Goal: Information Seeking & Learning: Learn about a topic

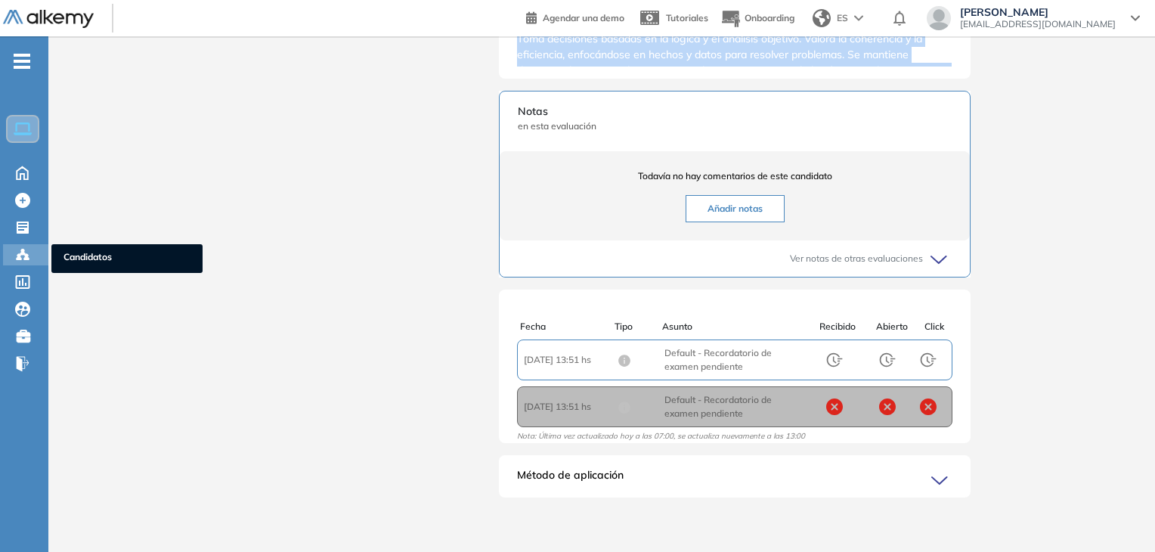
click at [20, 258] on icon at bounding box center [19, 258] width 5 height 3
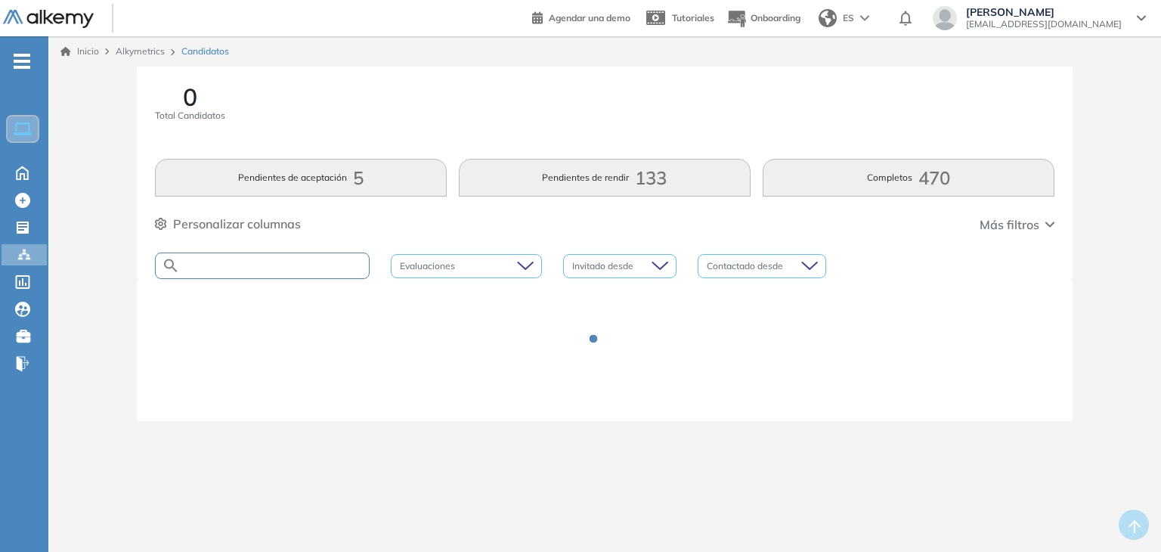
click at [231, 265] on input "text" at bounding box center [274, 265] width 189 height 11
type input "******"
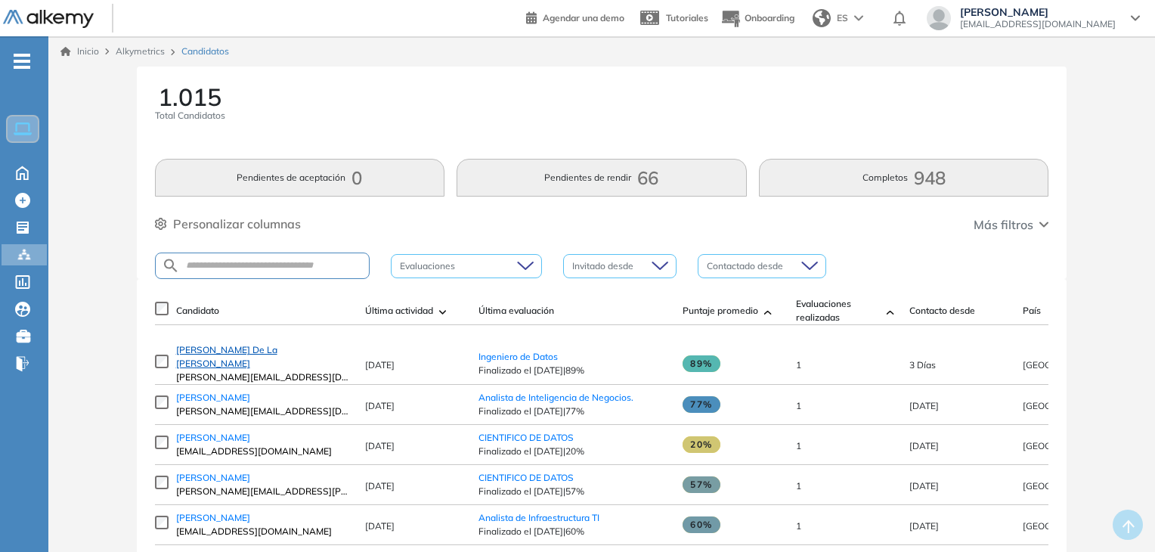
click at [268, 358] on span "[PERSON_NAME] De La [PERSON_NAME]" at bounding box center [226, 356] width 101 height 25
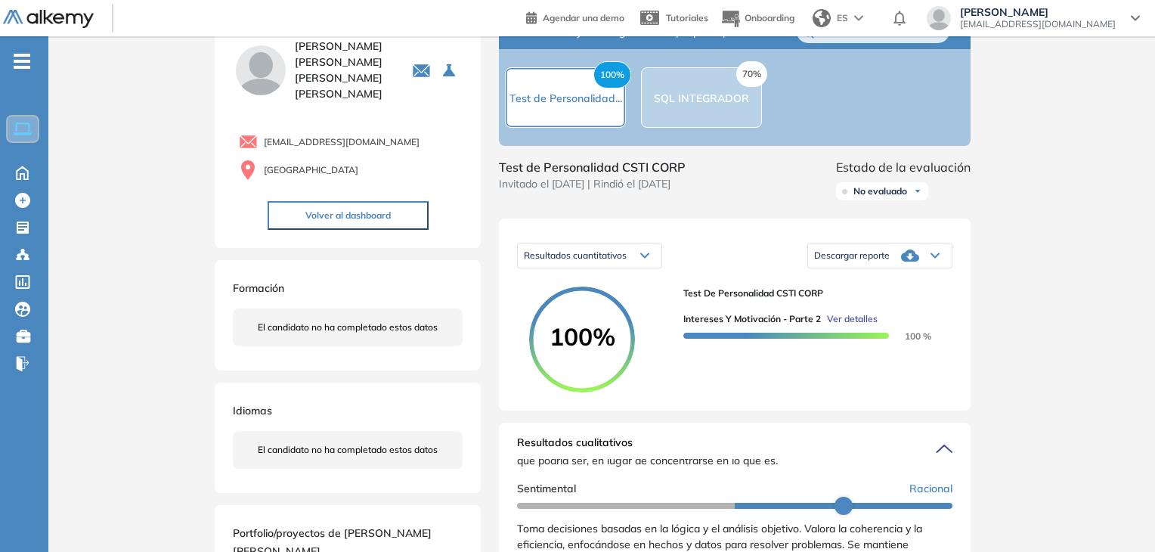
scroll to position [114, 0]
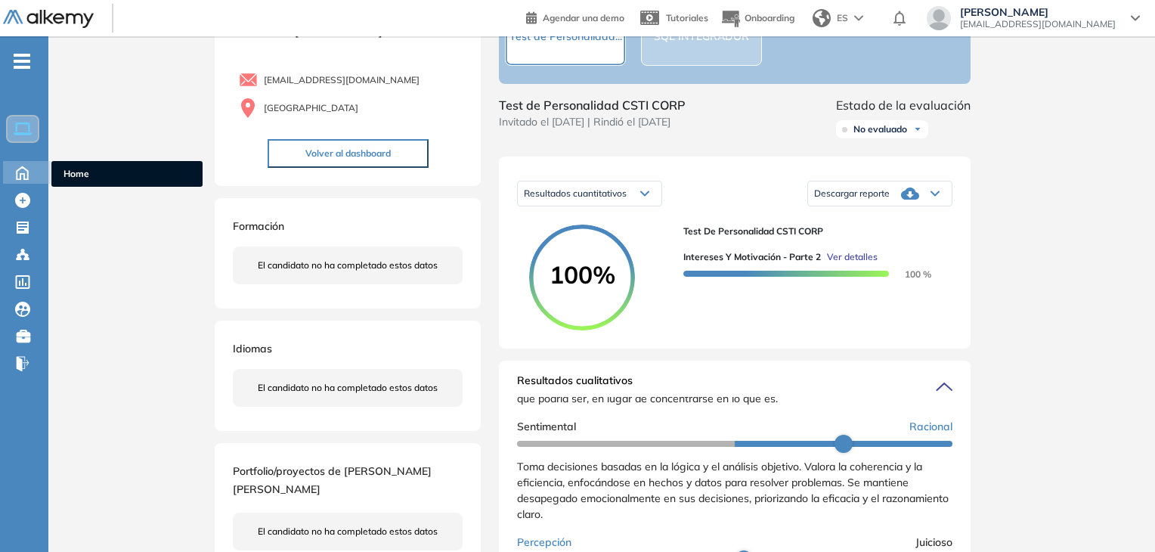
click at [24, 176] on icon at bounding box center [22, 172] width 11 height 13
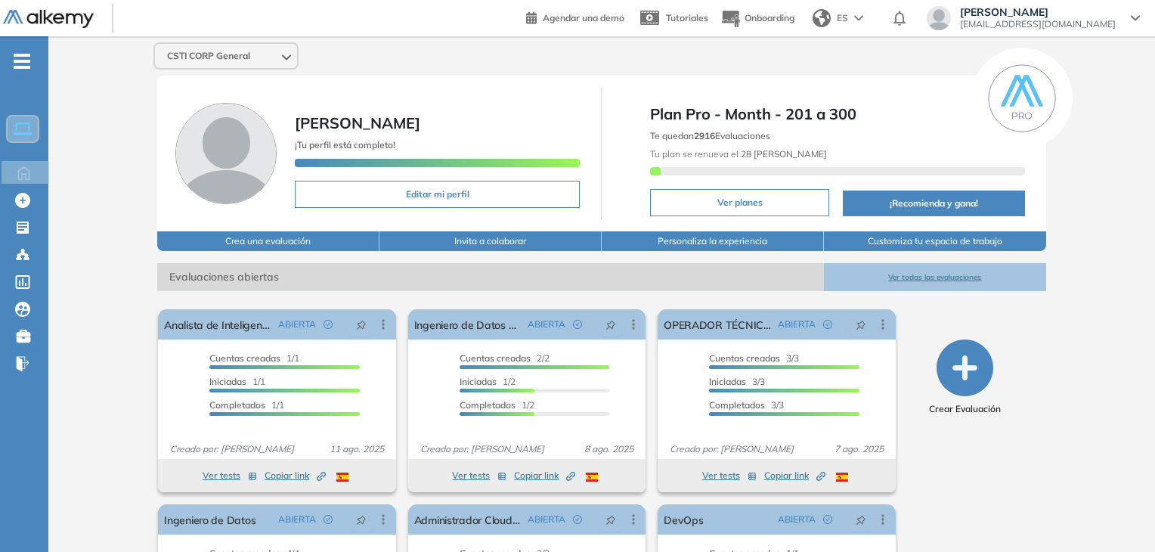
click at [886, 282] on button "Ver todas las evaluaciones" at bounding box center [935, 277] width 222 height 28
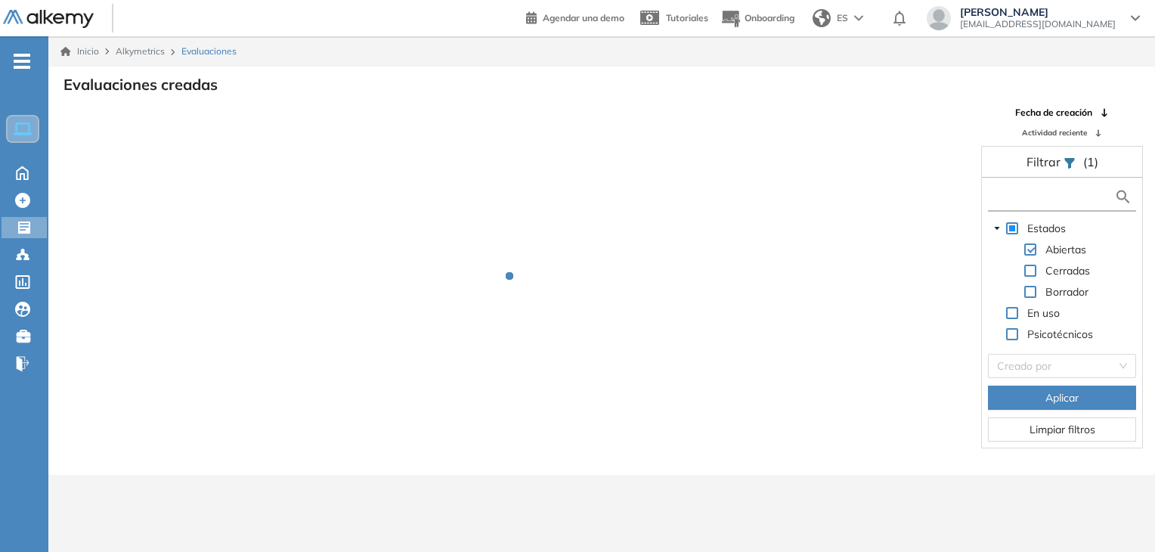
click at [1002, 198] on input "text" at bounding box center [1053, 197] width 122 height 16
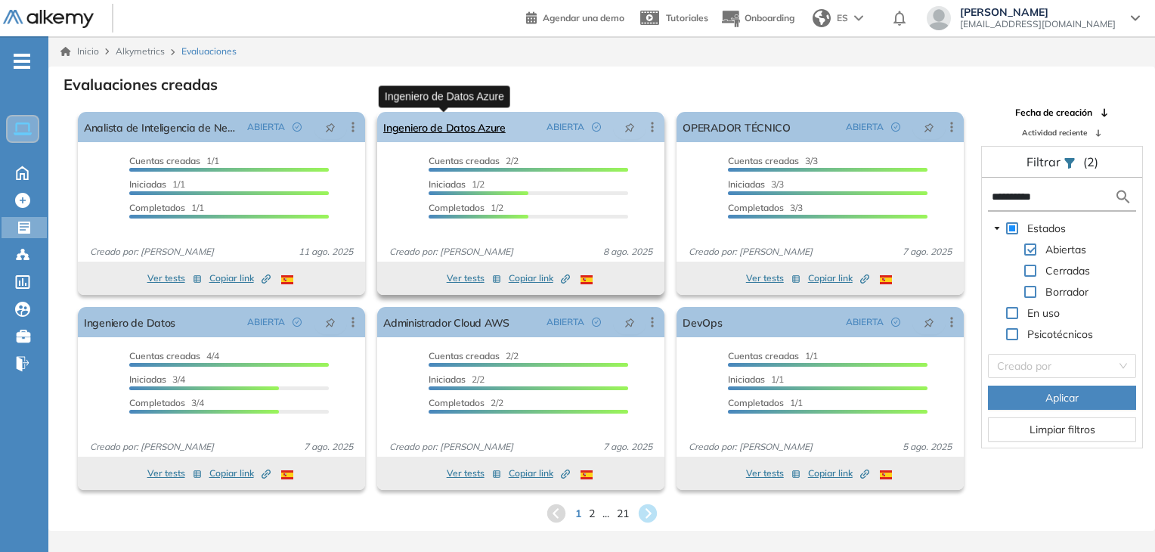
type input "*********"
click at [474, 131] on link "Ingeniero de Datos Azure" at bounding box center [444, 127] width 122 height 30
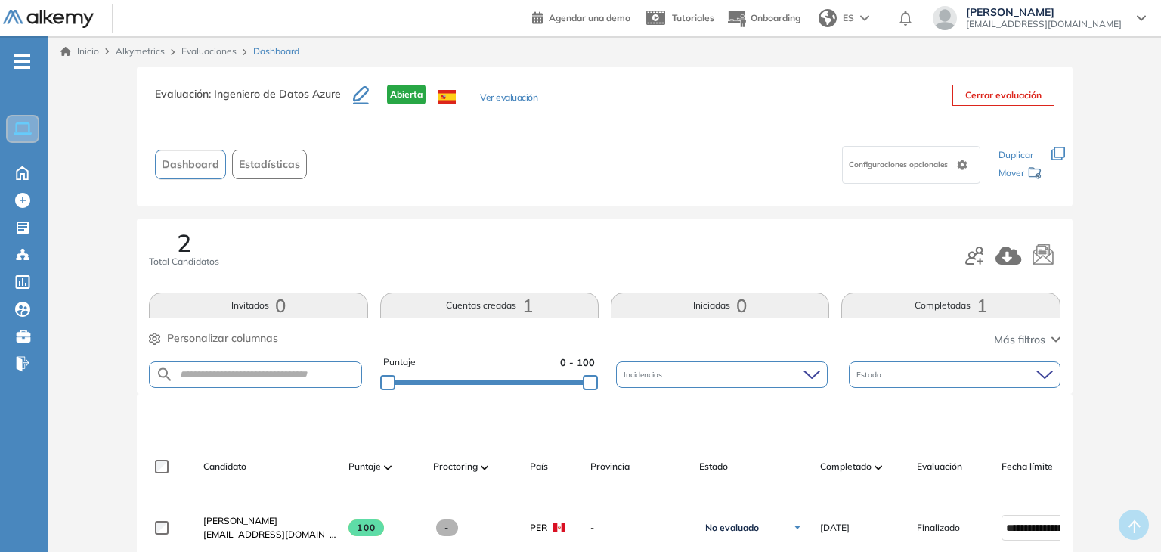
click at [999, 160] on span "Duplicar" at bounding box center [1016, 154] width 35 height 11
click at [496, 103] on button "Ver evaluación" at bounding box center [508, 99] width 57 height 16
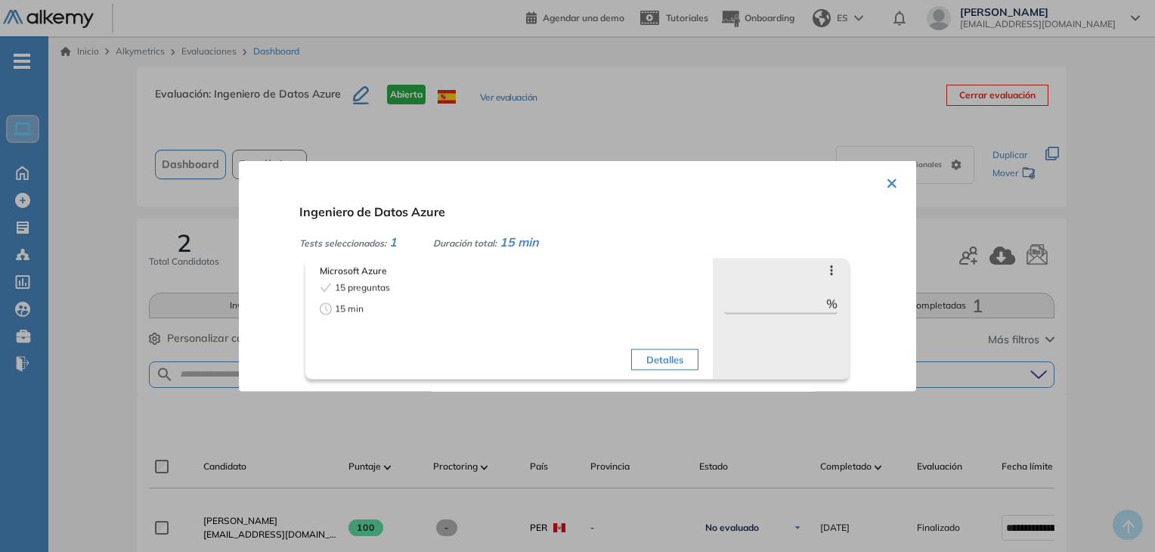
click at [879, 175] on div "× Ingeniero de Datos Azure Tests seleccionados: 1 Duración total: 15 min Micros…" at bounding box center [577, 276] width 677 height 231
click at [24, 173] on div at bounding box center [577, 276] width 1155 height 552
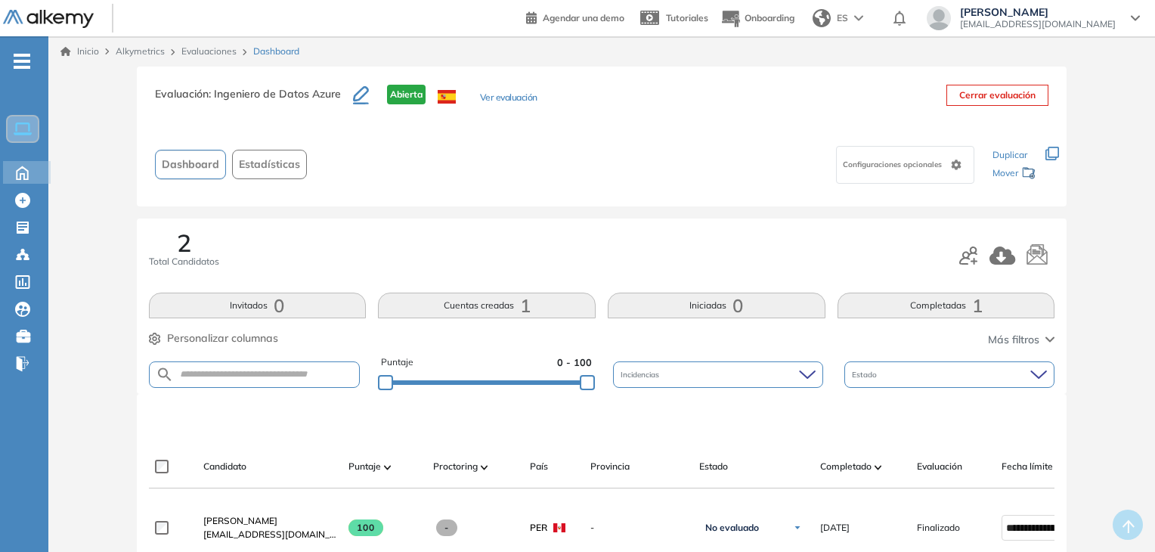
click at [21, 169] on icon at bounding box center [22, 172] width 26 height 18
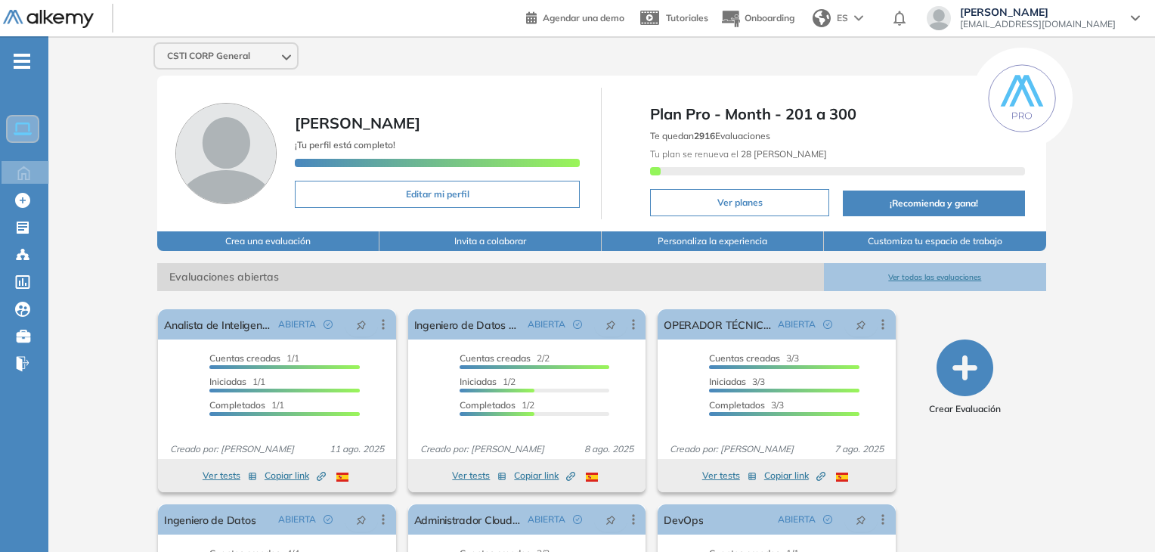
click at [938, 281] on button "Ver todas las evaluaciones" at bounding box center [935, 277] width 222 height 28
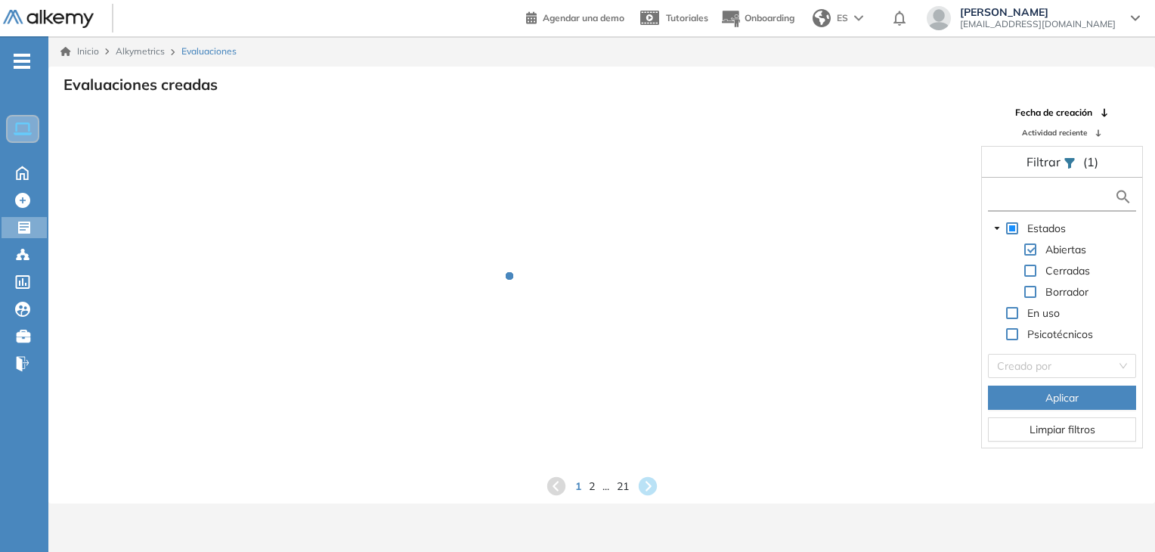
click at [1043, 196] on input "text" at bounding box center [1053, 197] width 122 height 16
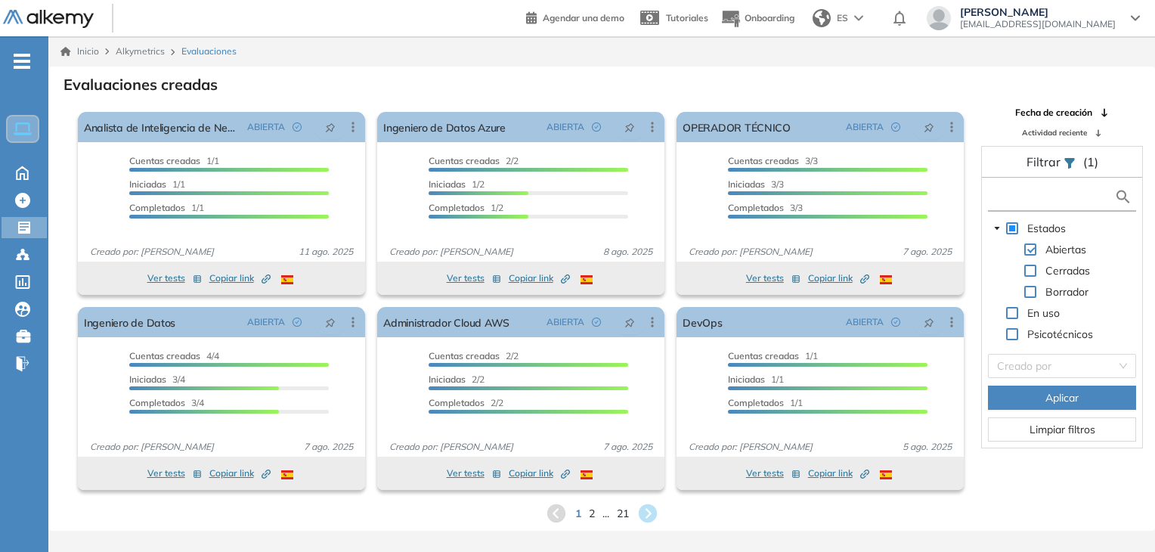
type input "*"
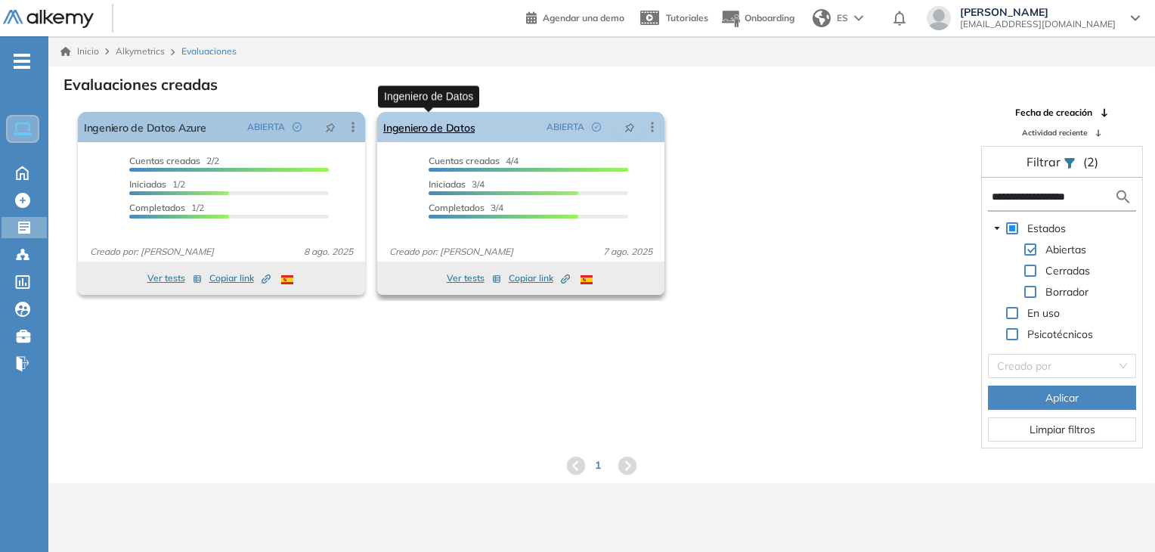
type input "**********"
click at [454, 128] on link "Ingeniero de Datos" at bounding box center [428, 127] width 91 height 30
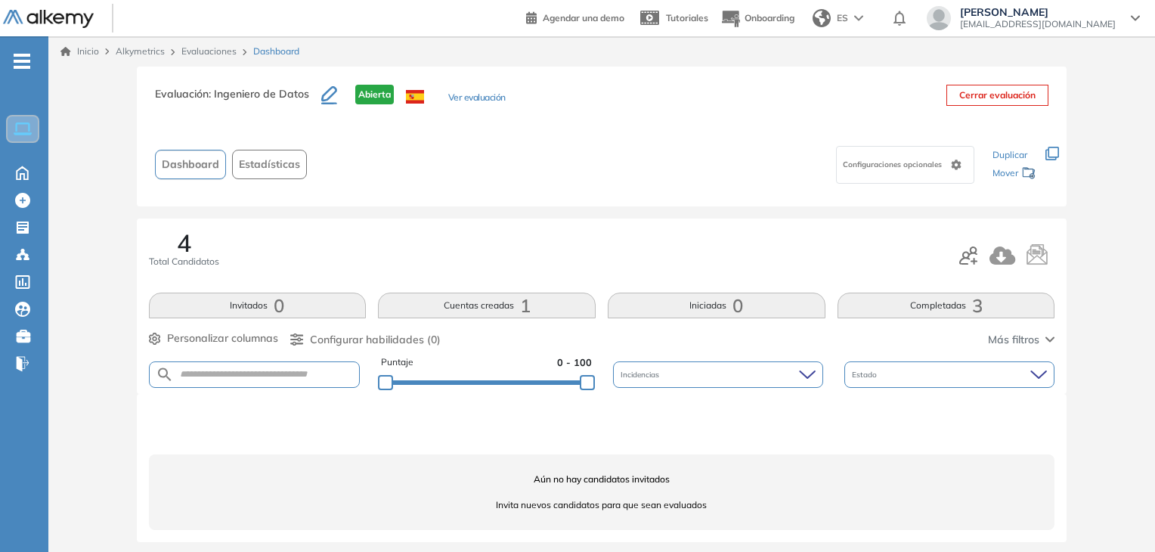
scroll to position [8, 0]
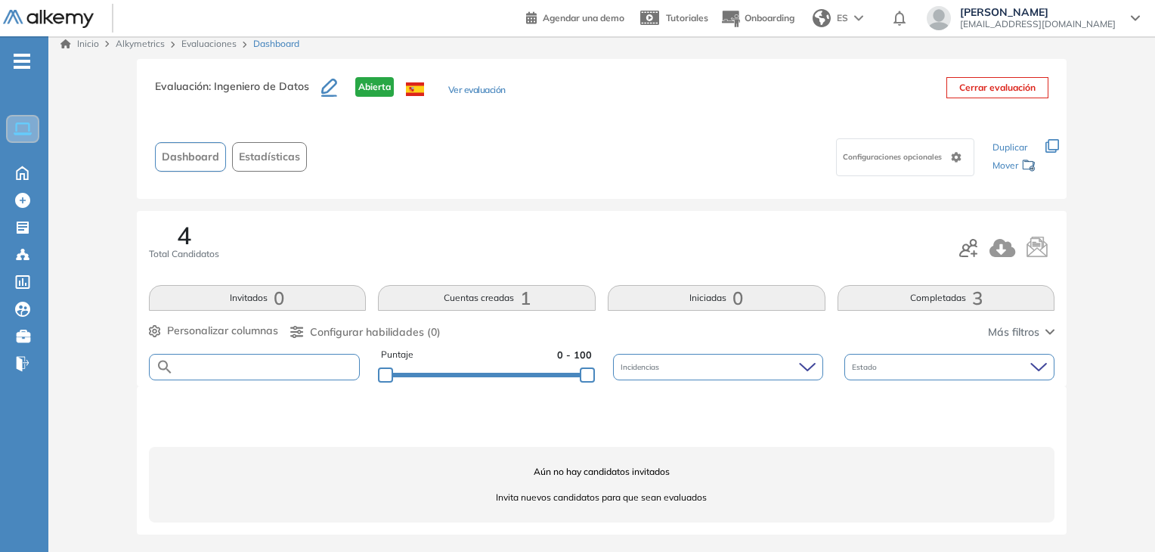
click at [337, 369] on input "text" at bounding box center [267, 366] width 186 height 11
type input "********"
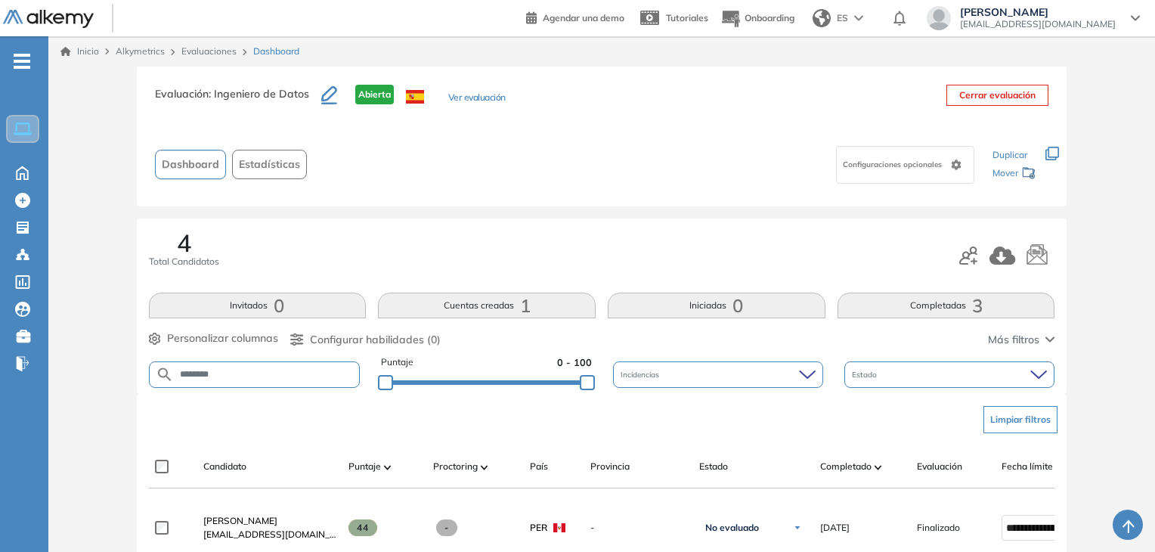
scroll to position [126, 0]
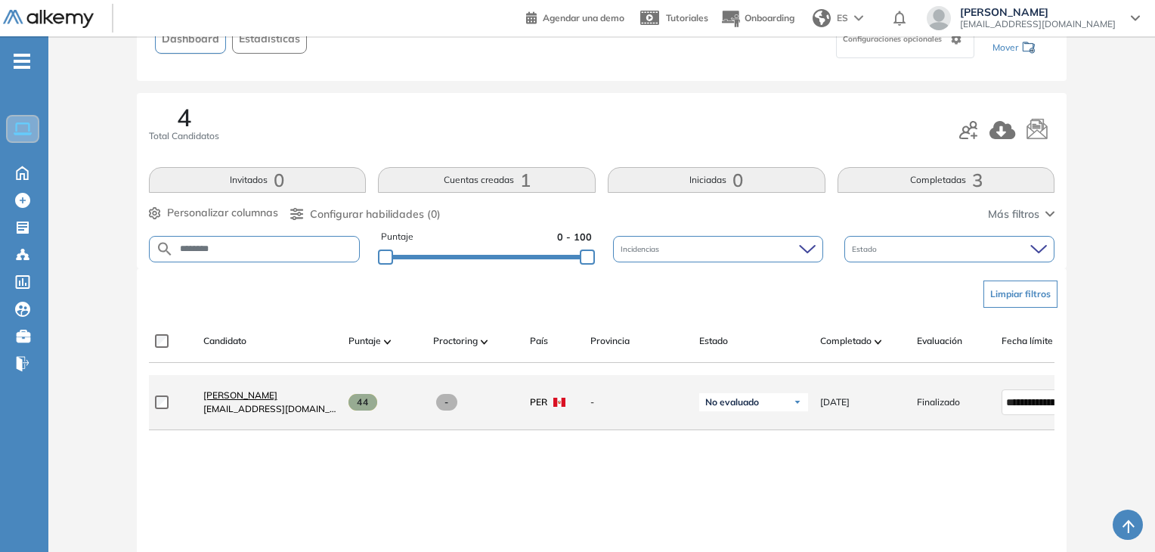
click at [260, 398] on span "[PERSON_NAME]" at bounding box center [240, 394] width 74 height 11
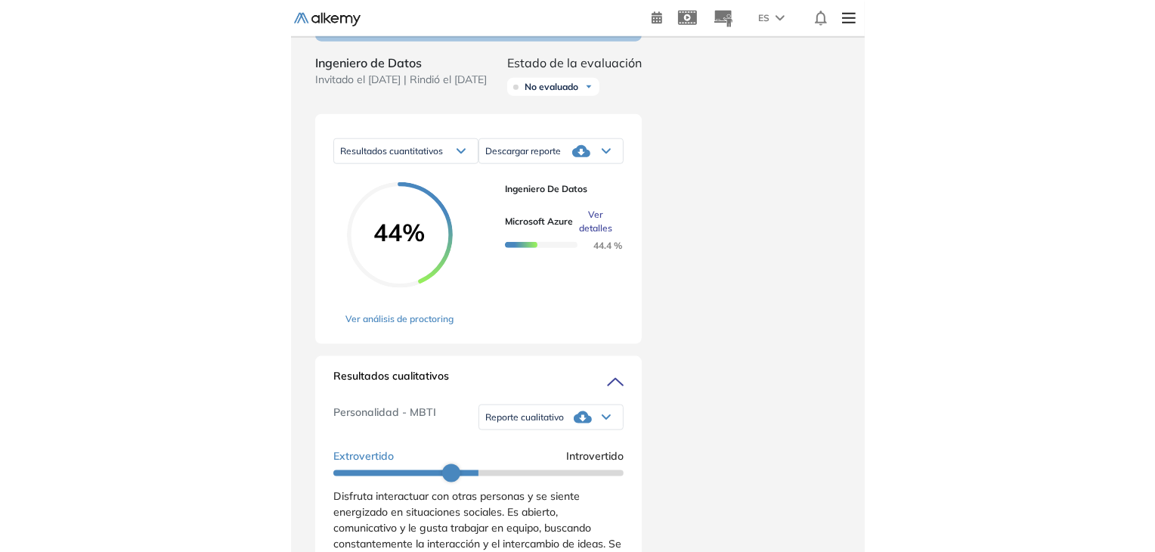
scroll to position [778, 0]
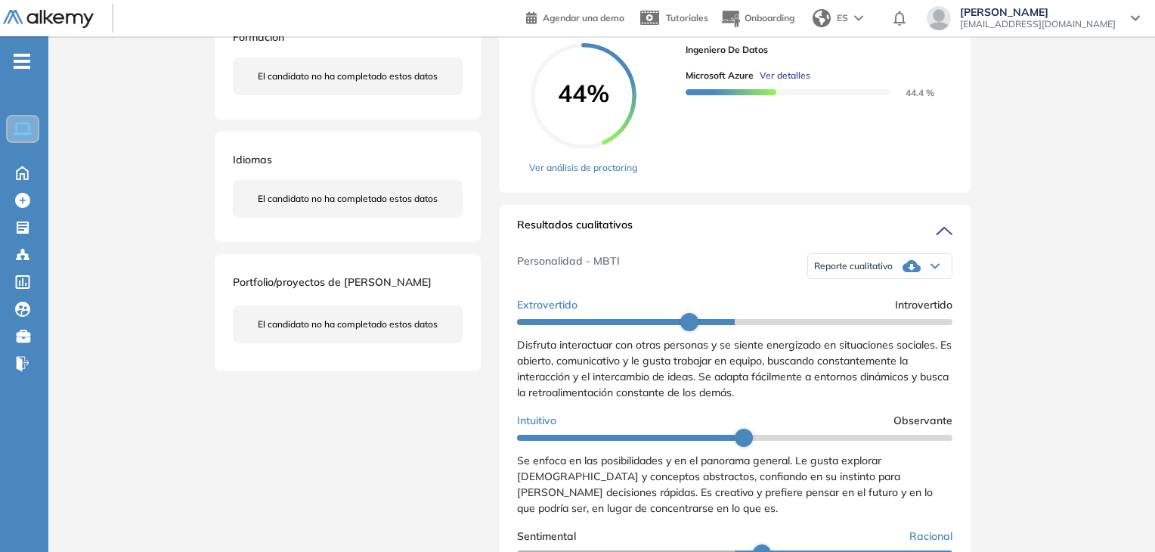
scroll to position [0, 0]
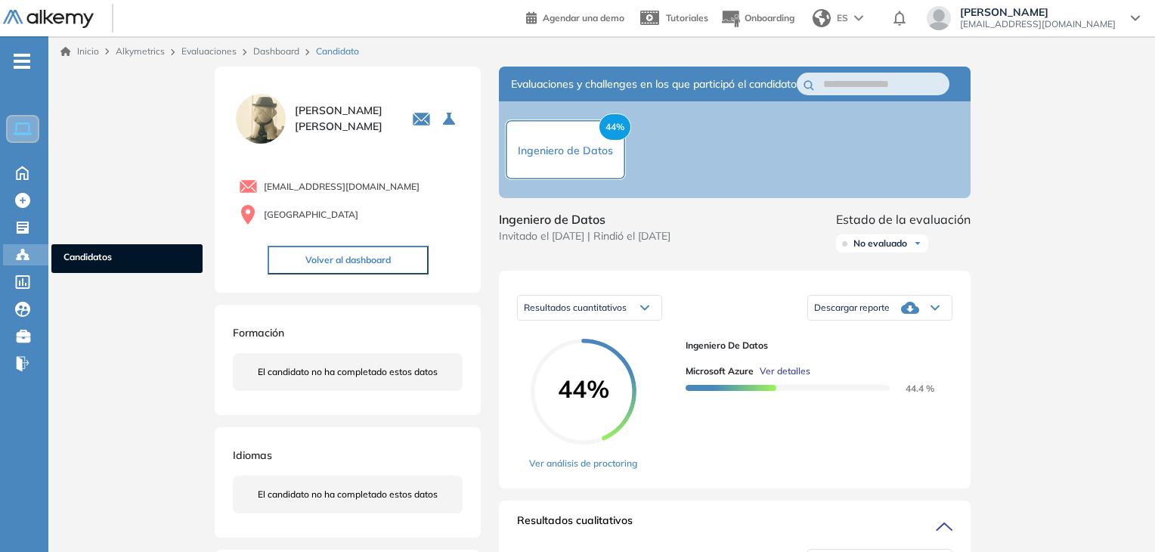
click at [24, 253] on icon at bounding box center [22, 254] width 5 height 3
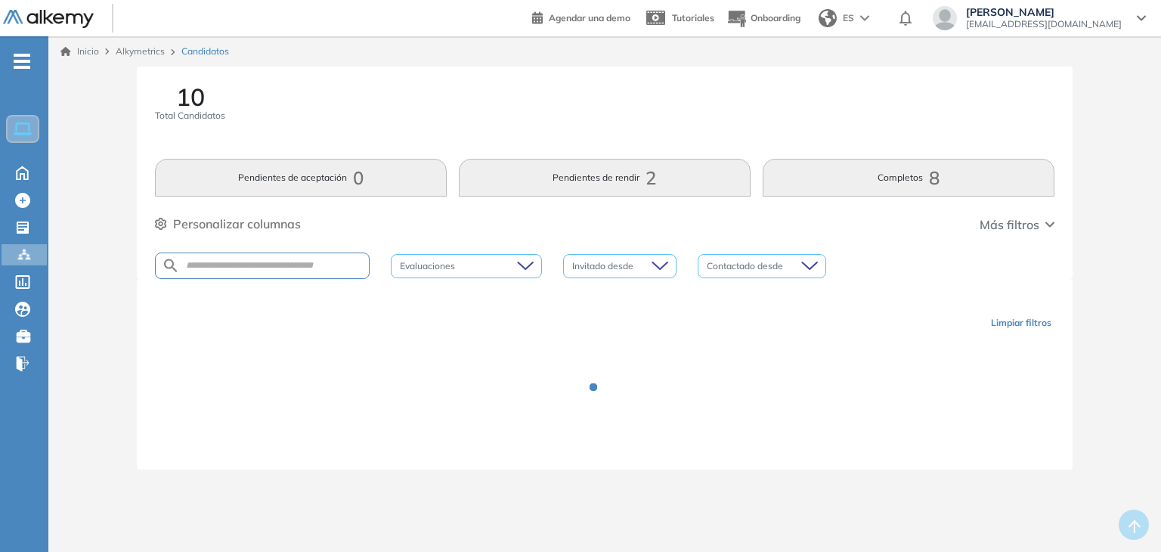
click at [253, 272] on div at bounding box center [262, 266] width 215 height 26
click at [232, 261] on input "text" at bounding box center [274, 265] width 189 height 11
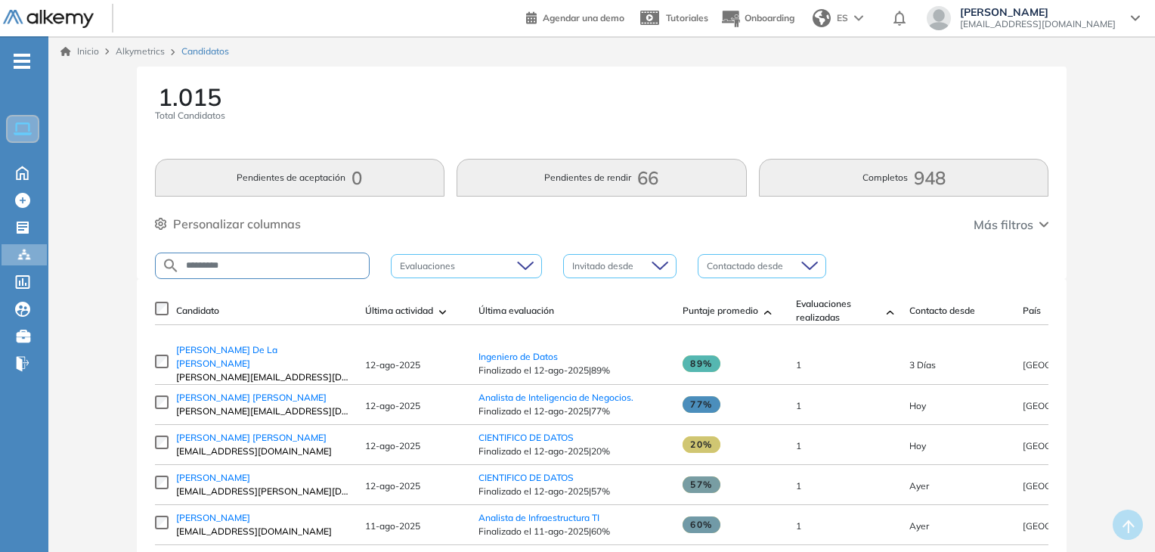
type input "********"
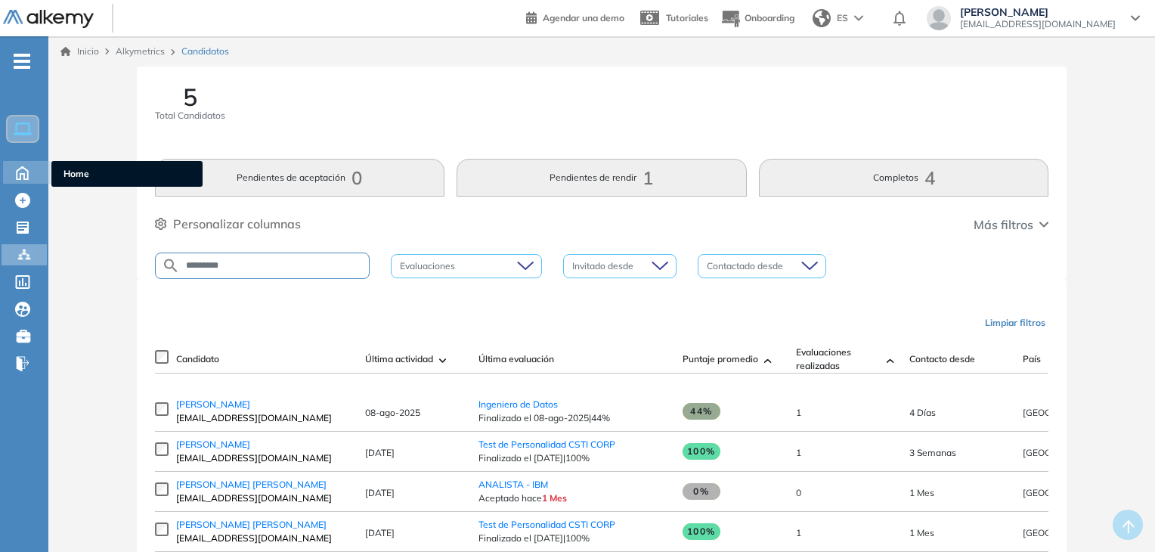
click at [26, 163] on icon at bounding box center [22, 172] width 26 height 18
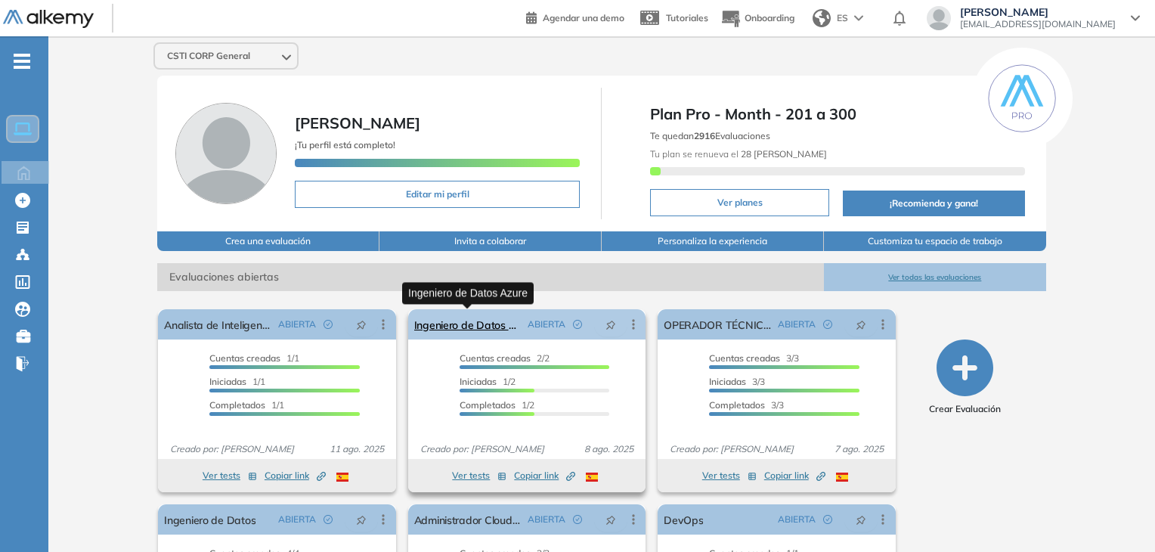
click at [458, 321] on link "Ingeniero de Datos Azure" at bounding box center [467, 324] width 107 height 30
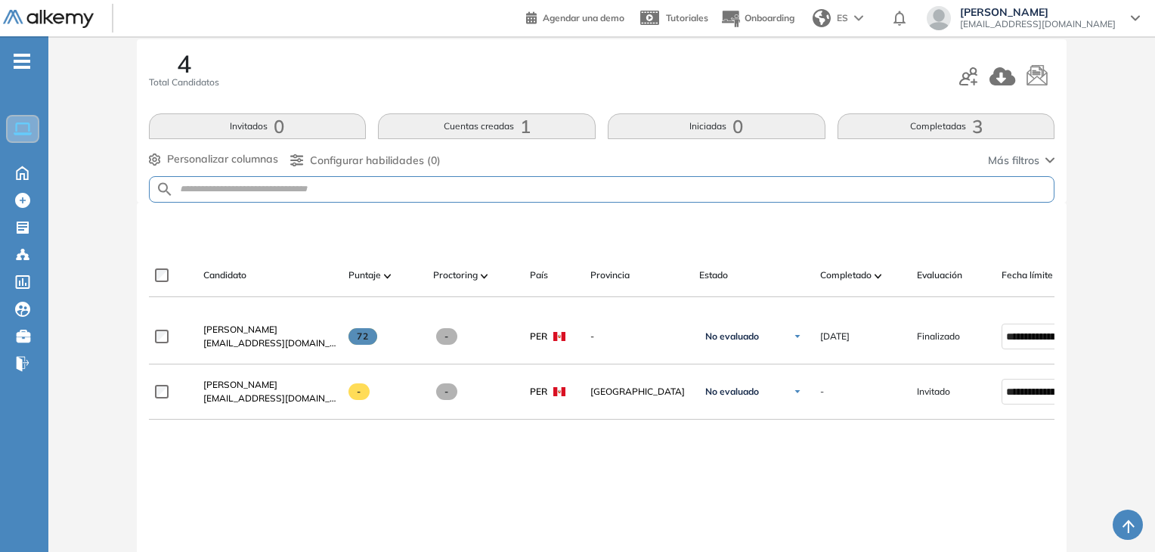
scroll to position [178, 0]
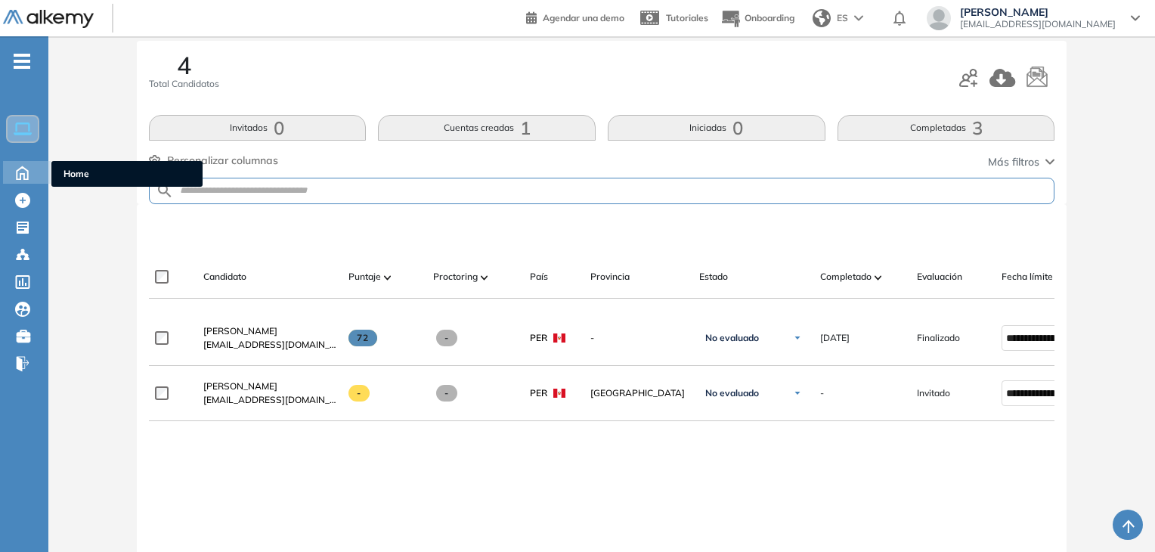
click at [18, 167] on icon at bounding box center [22, 172] width 26 height 18
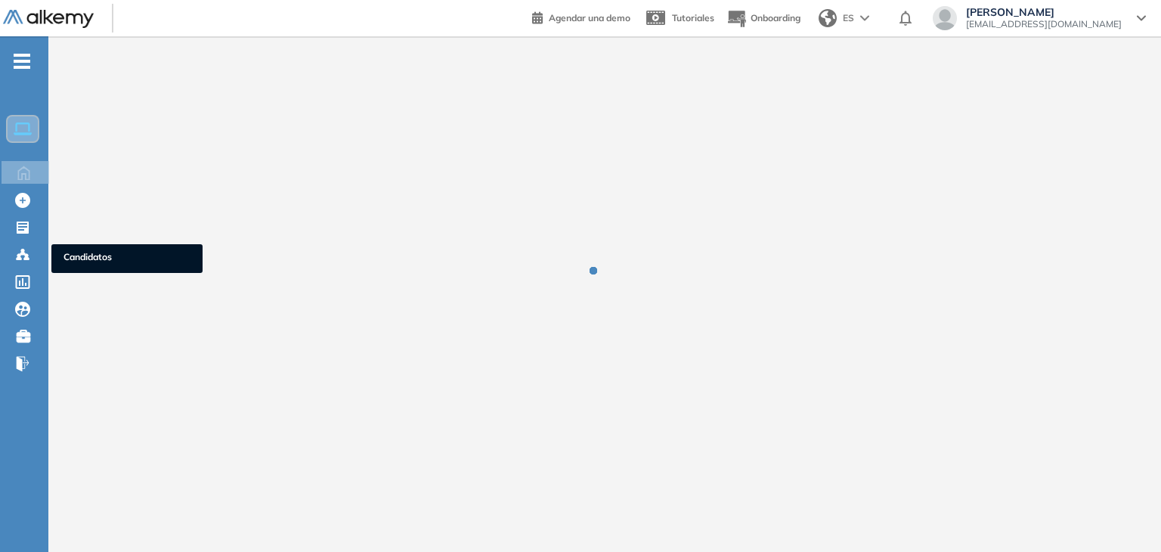
click at [26, 242] on ul "Home Home Crear Evaluación Crear Evaluación Evaluaciones Evaluaciones Candidato…" at bounding box center [24, 218] width 48 height 316
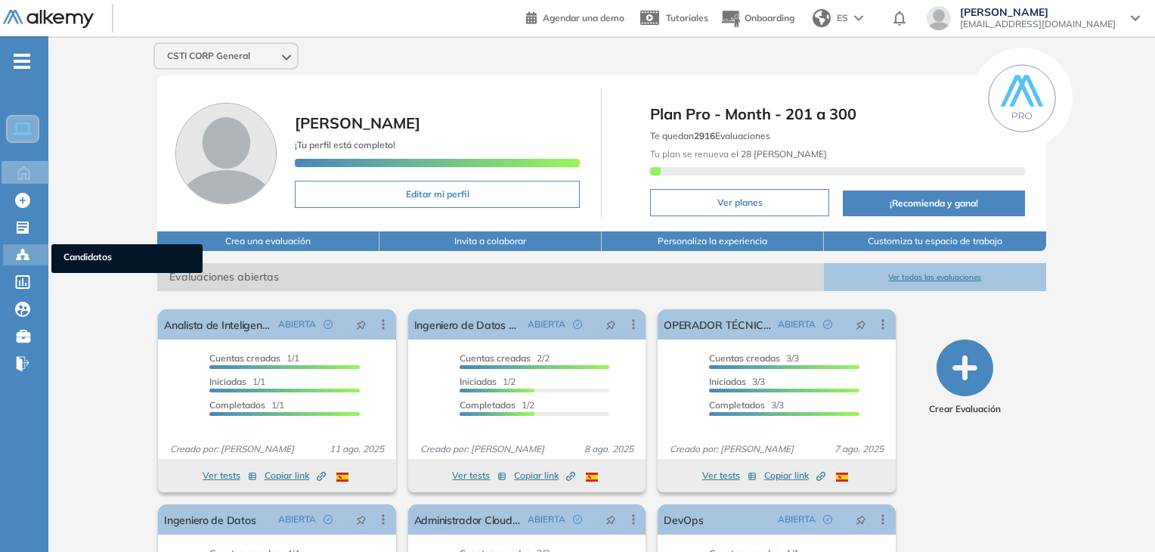
click at [17, 248] on icon at bounding box center [22, 254] width 15 height 15
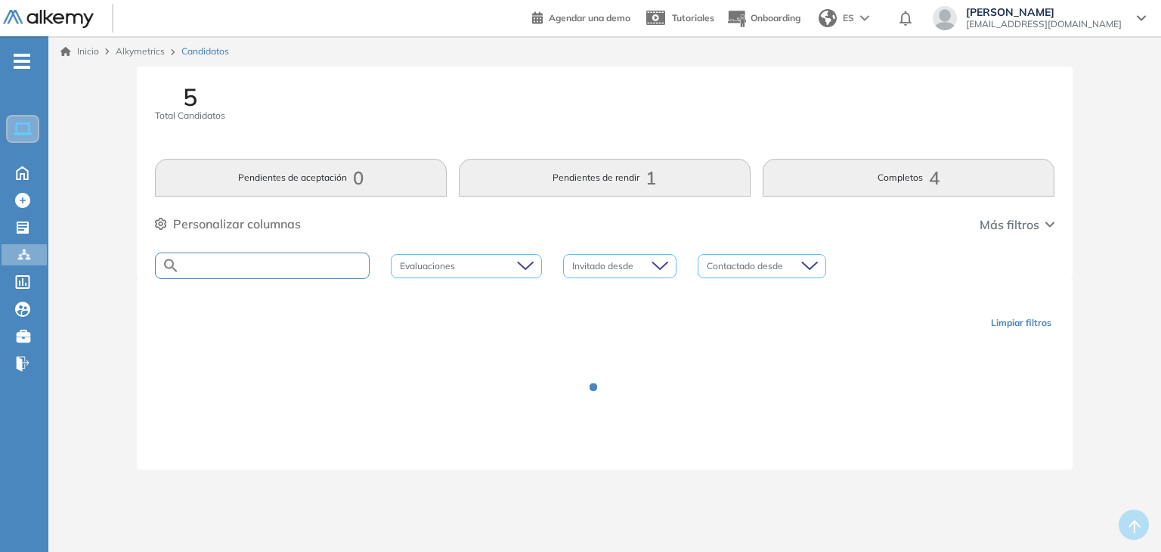
click at [321, 268] on input "text" at bounding box center [274, 265] width 189 height 11
type input "*"
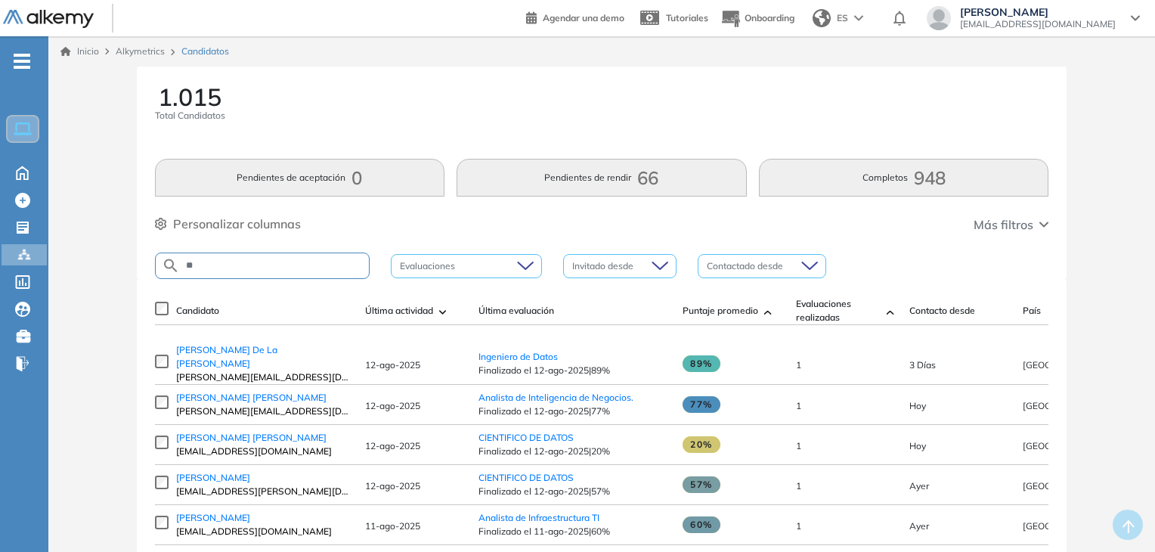
type input "*"
type input "********"
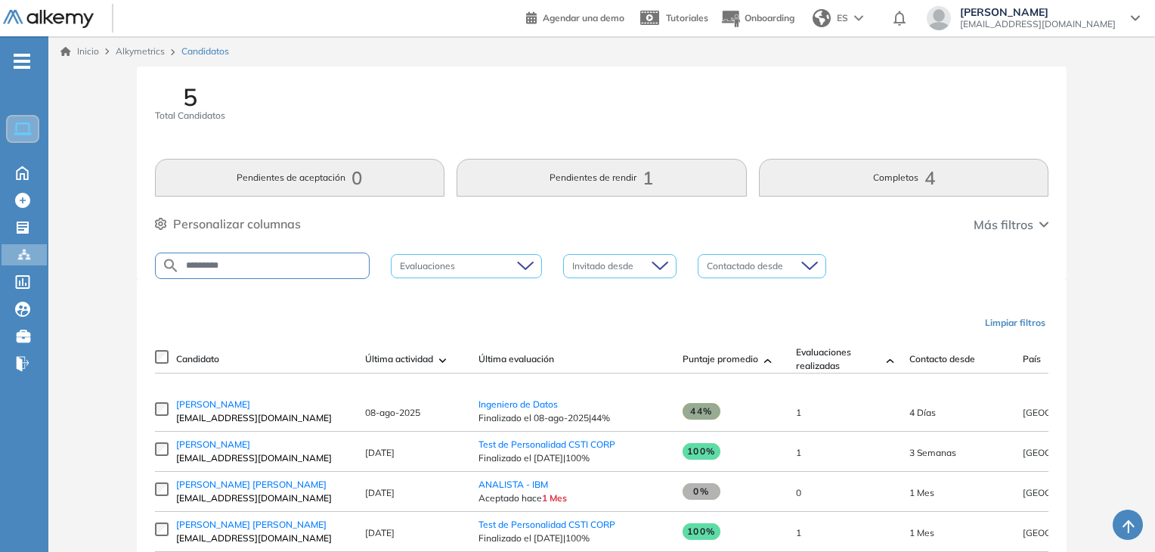
scroll to position [100, 0]
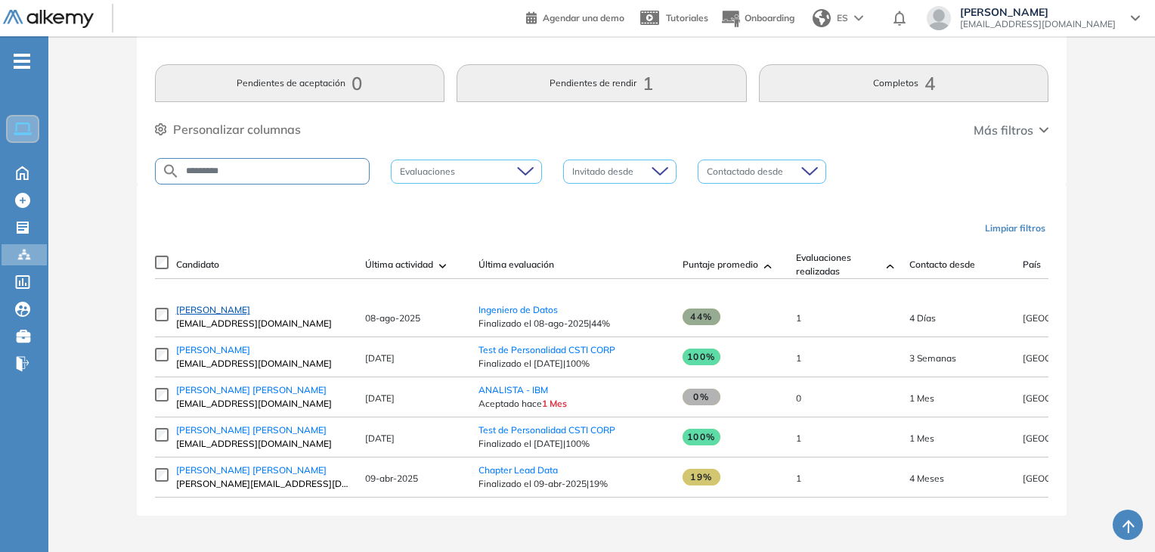
click at [211, 315] on span "[PERSON_NAME]" at bounding box center [213, 309] width 74 height 11
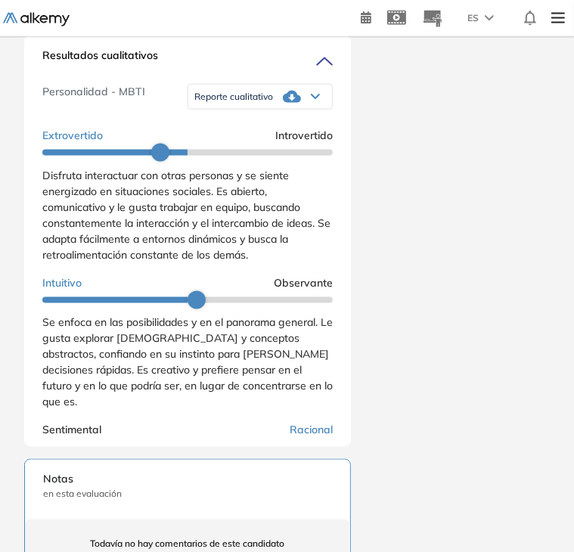
scroll to position [1095, 0]
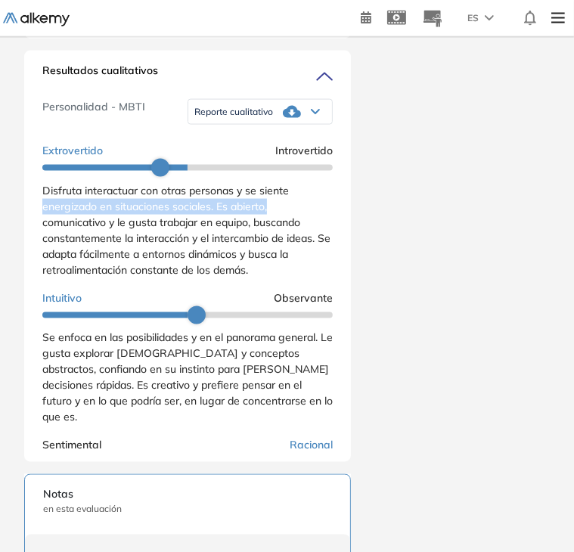
click at [330, 221] on div "Personalidad - MBTI Reporte cualitativo Reporte con Afinidad AI Reporte sin Afi…" at bounding box center [187, 268] width 290 height 363
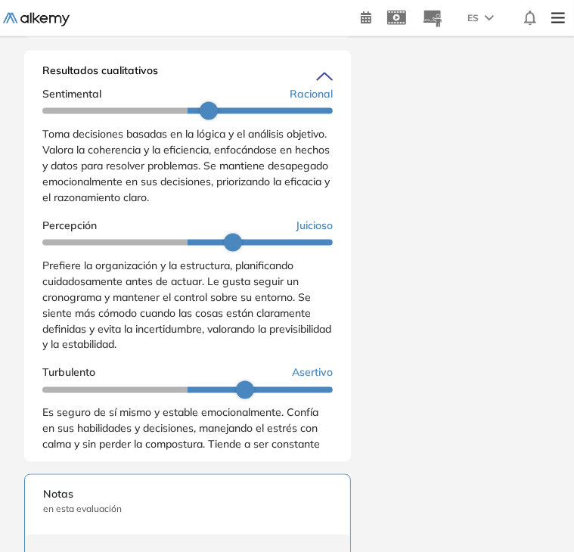
scroll to position [377, 0]
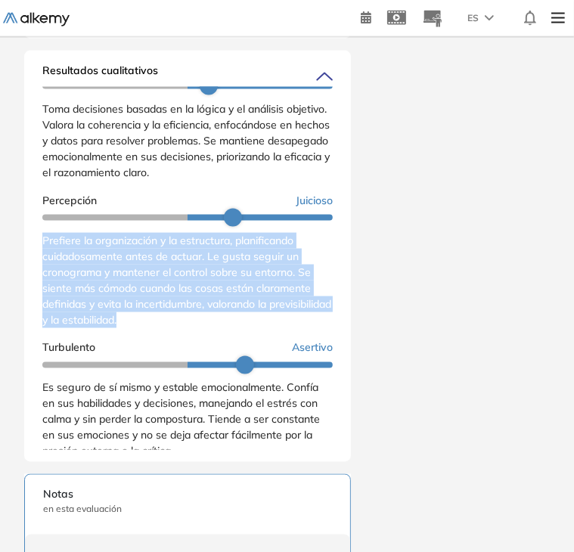
drag, startPoint x: 192, startPoint y: 330, endPoint x: 42, endPoint y: 252, distance: 168.7
click at [42, 252] on div "Prefiere la organización y la estructura, planificando cuidadosamente antes de …" at bounding box center [187, 280] width 290 height 95
copy span "Prefiere la organización y la estructura, planificando cuidadosamente antes de …"
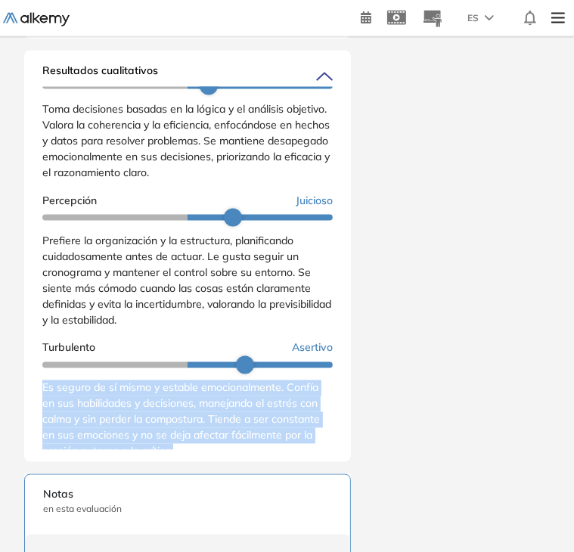
drag, startPoint x: 44, startPoint y: 397, endPoint x: 182, endPoint y: 456, distance: 150.4
click at [182, 456] on div "Es seguro de sí mismo y estable emocionalmente. Confía en sus habilidades y dec…" at bounding box center [187, 419] width 290 height 79
copy span "Es seguro de sí mismo y estable emocionalmente. Confía en sus habilidades y dec…"
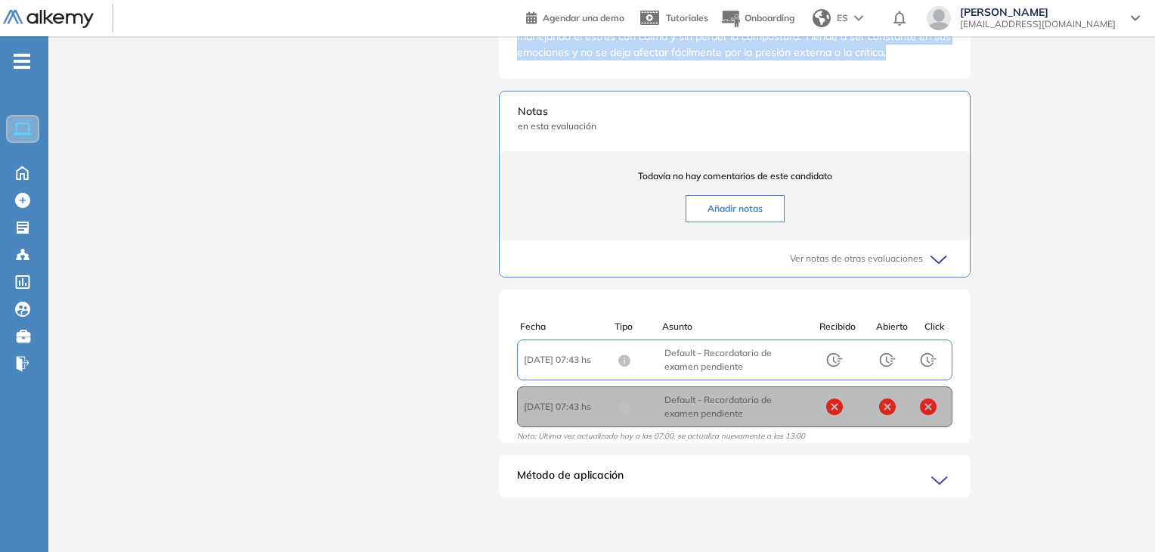
scroll to position [265, 0]
